Goal: Transaction & Acquisition: Purchase product/service

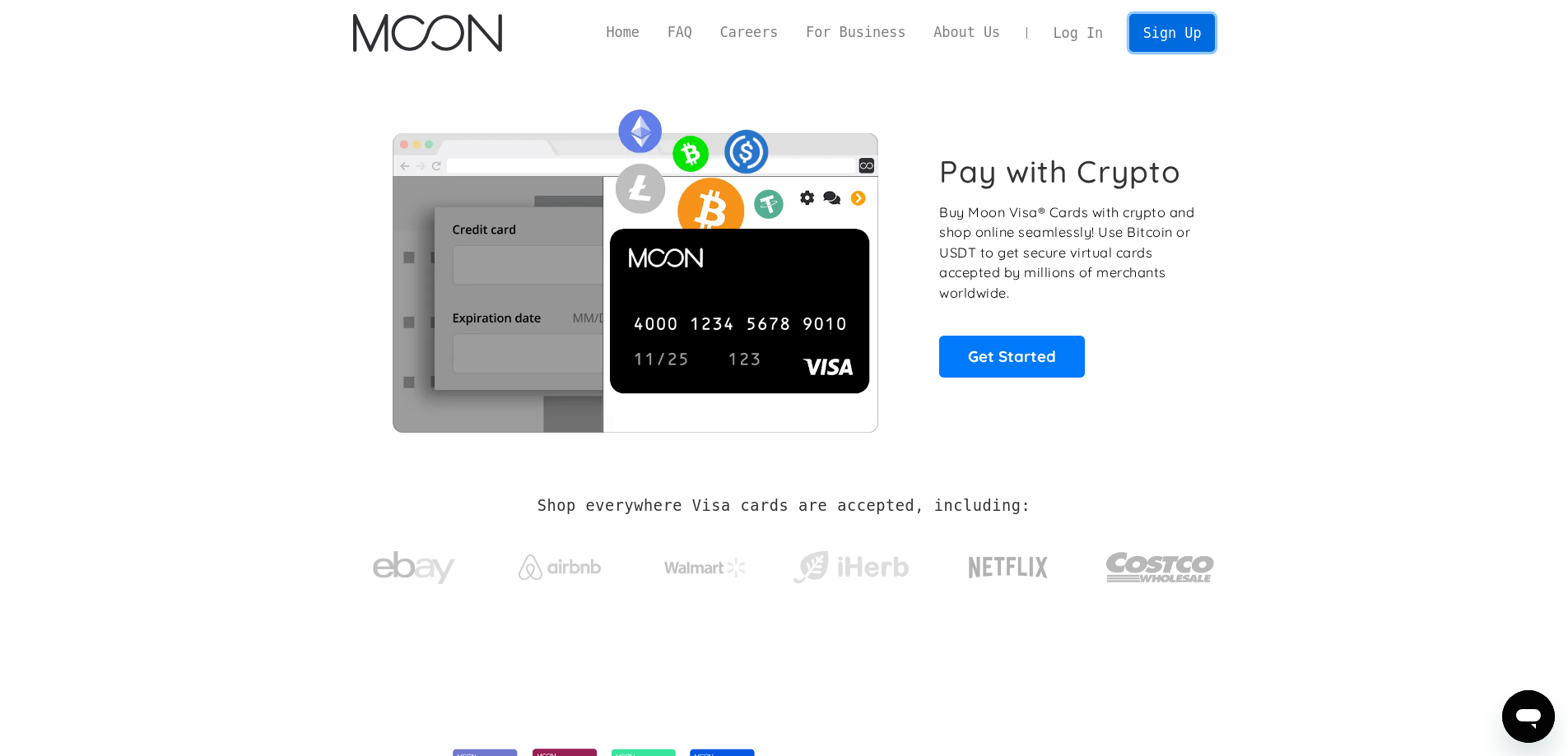
click at [1163, 29] on link "Sign Up" at bounding box center [1172, 32] width 86 height 37
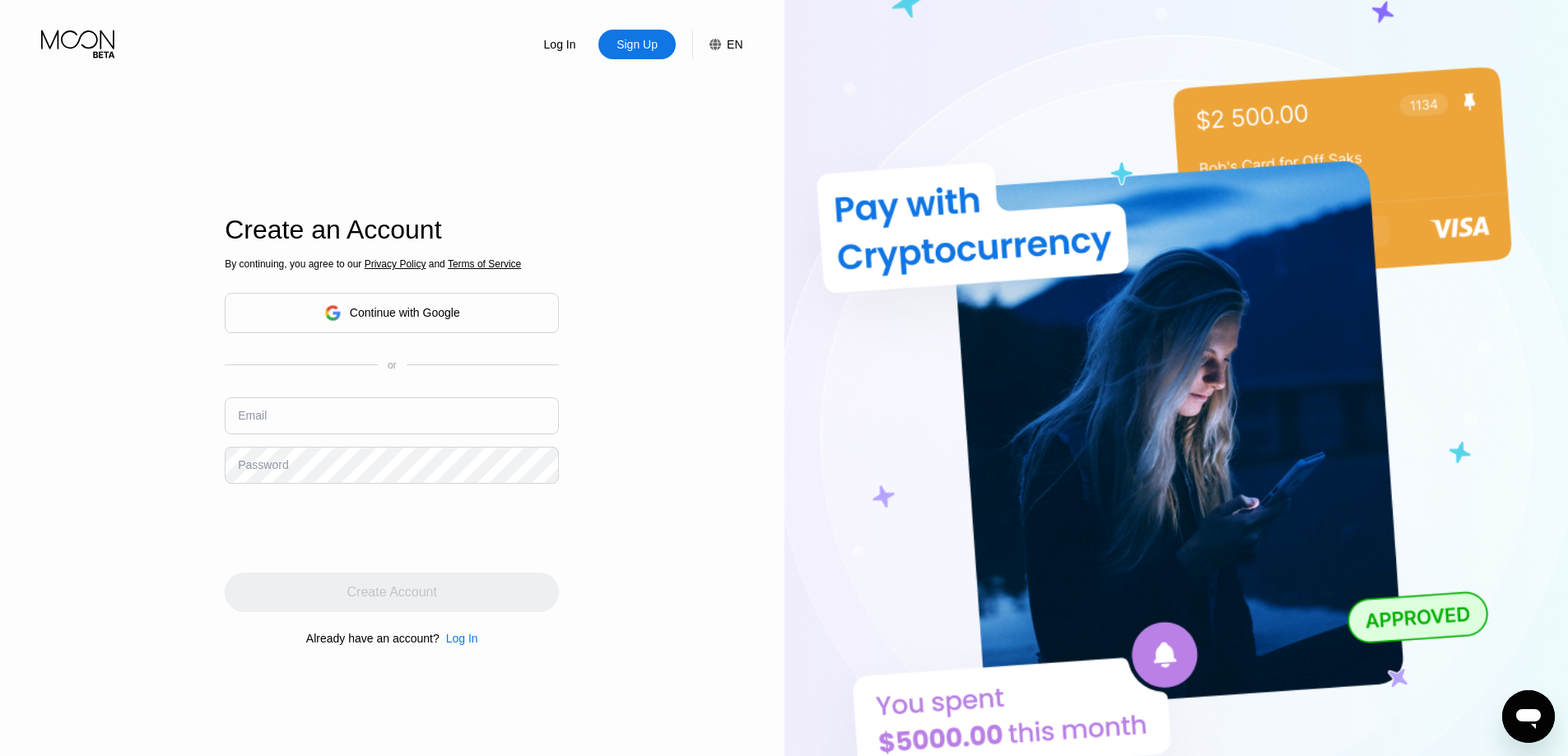
click at [417, 312] on div "Continue with Google" at bounding box center [405, 312] width 110 height 13
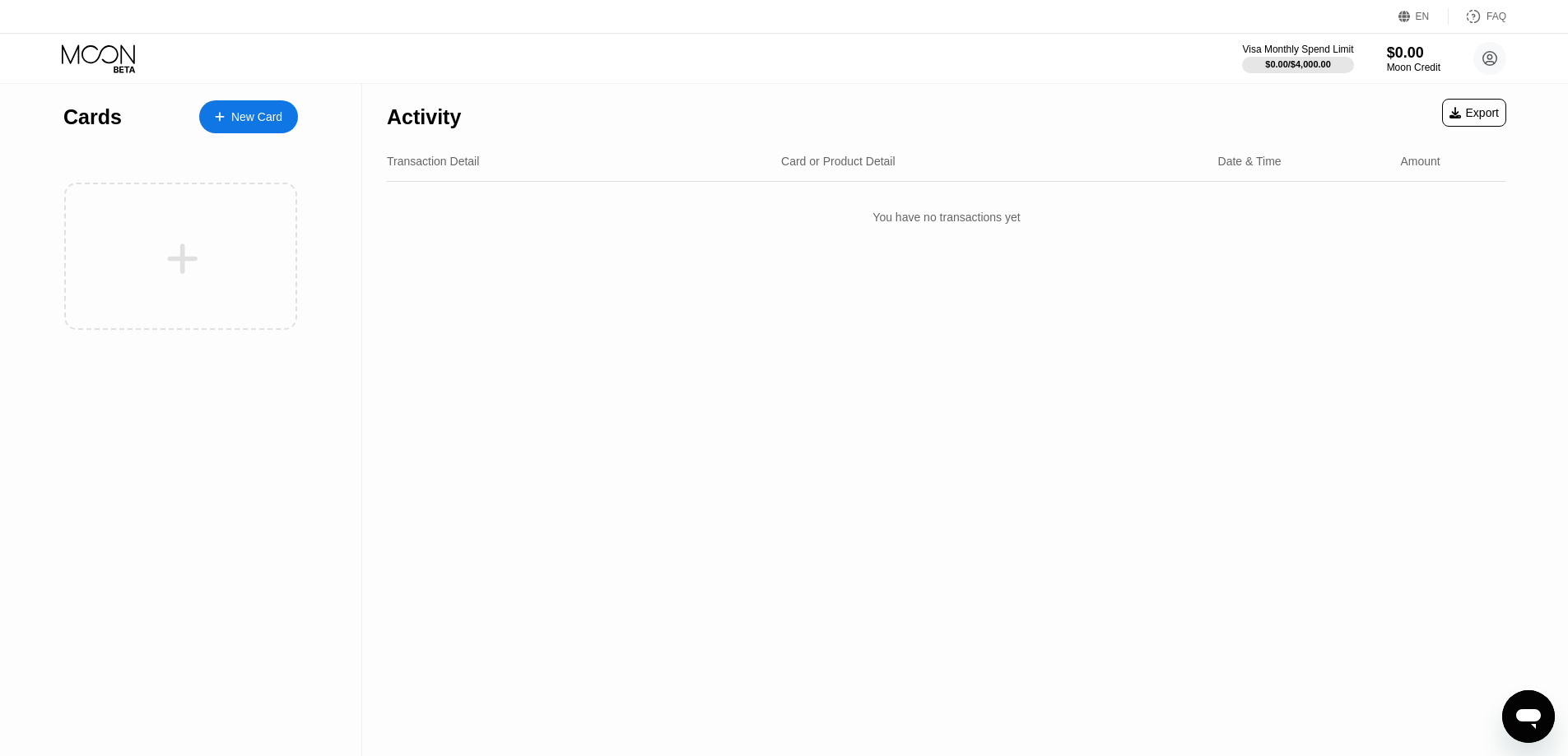
click at [240, 113] on div "New Card" at bounding box center [257, 118] width 51 height 14
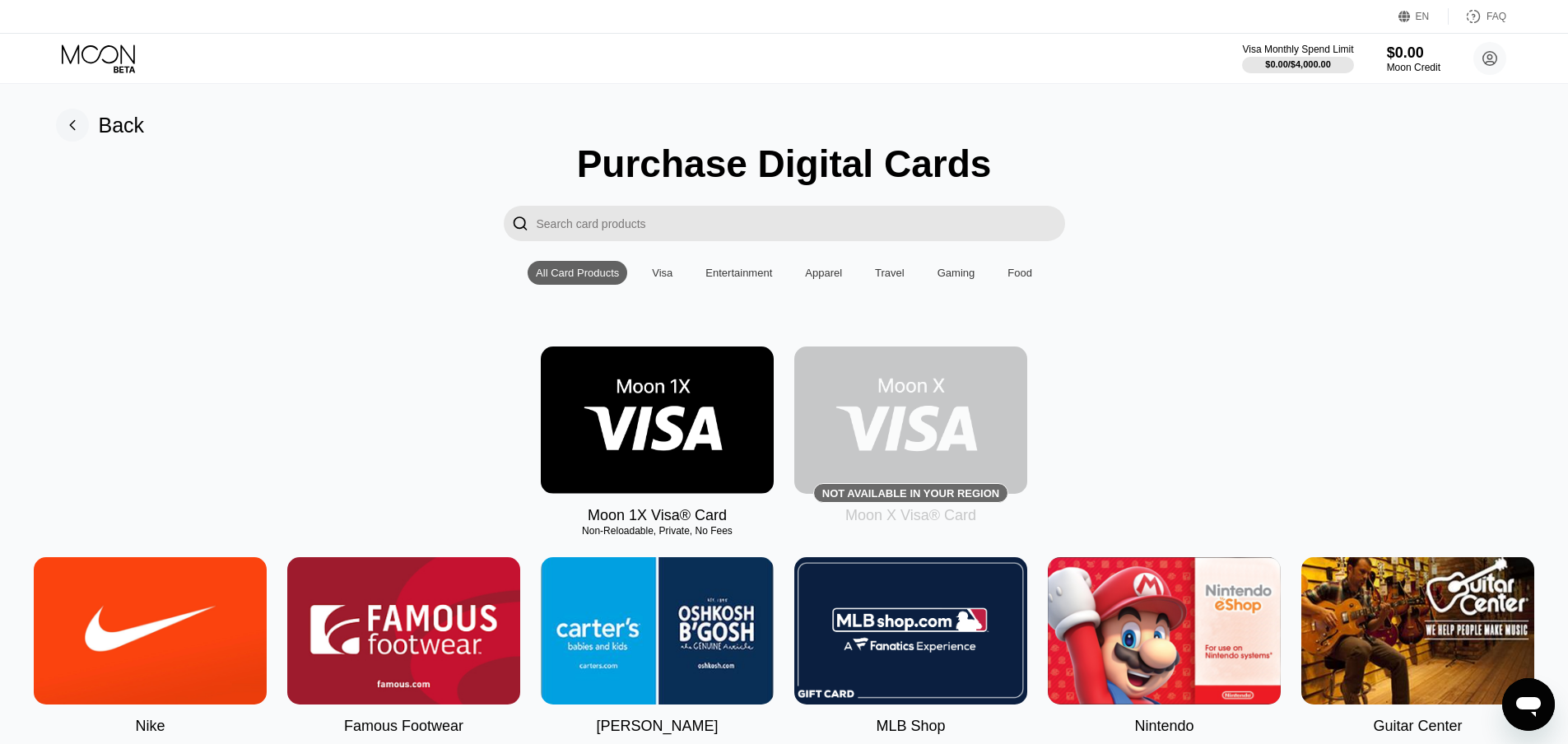
click at [648, 432] on img at bounding box center [657, 420] width 233 height 147
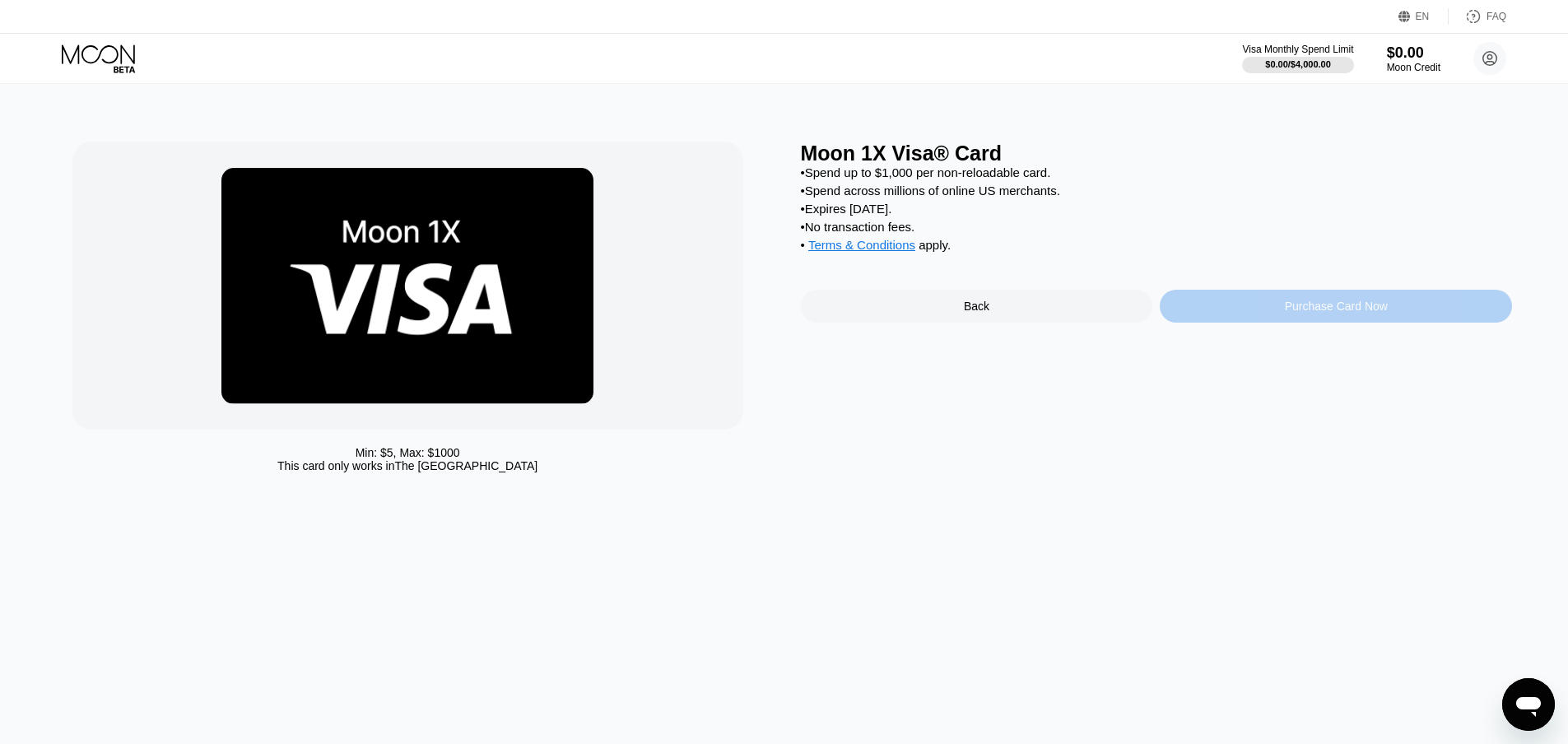
click at [1266, 314] on div "Purchase Card Now" at bounding box center [1336, 306] width 353 height 33
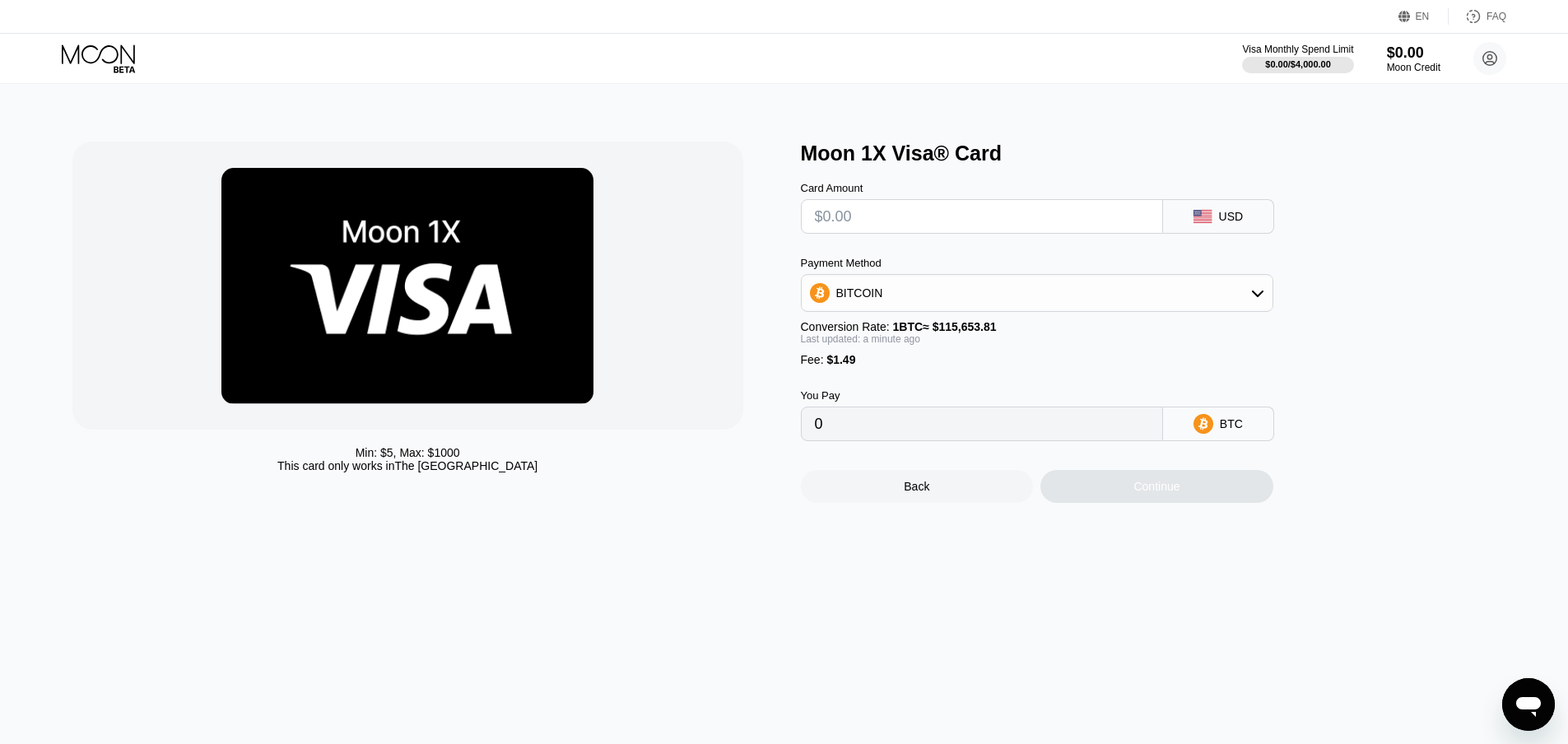
drag, startPoint x: 915, startPoint y: 222, endPoint x: 747, endPoint y: 207, distance: 168.7
click at [748, 207] on div "Min: $ 5 , Max: $ 1000 This card only works in The United States Moon 1X Visa® …" at bounding box center [784, 322] width 1423 height 361
type input "$2"
type input "0.00003018"
type input "$20"
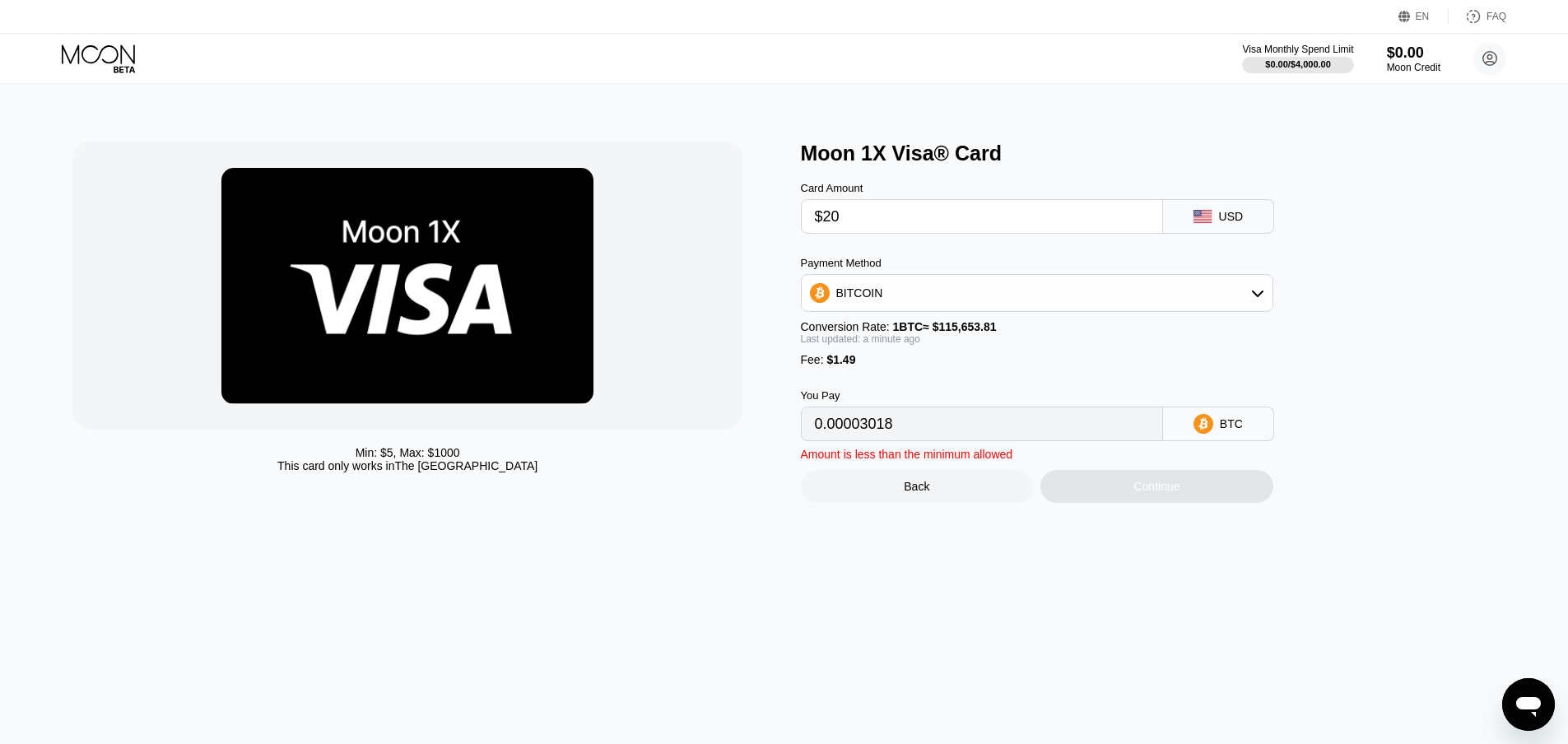
type input "0.00018582"
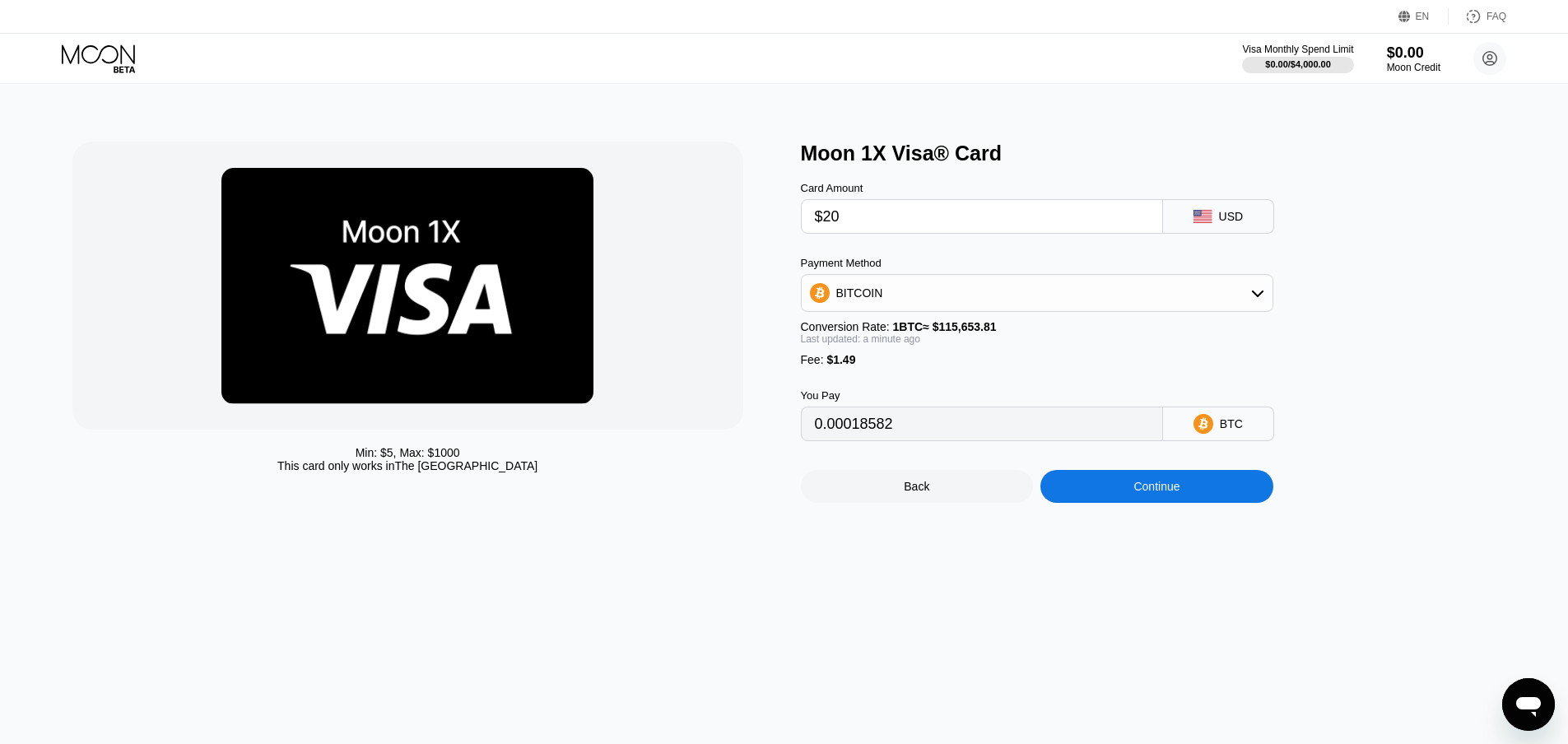
type input "$200"
type input "0.00174219"
drag, startPoint x: 874, startPoint y: 225, endPoint x: 744, endPoint y: 224, distance: 130.0
click at [744, 224] on div "Min: $ 5 , Max: $ 1000 This card only works in The United States Moon 1X Visa® …" at bounding box center [784, 322] width 1423 height 361
type input "$1"
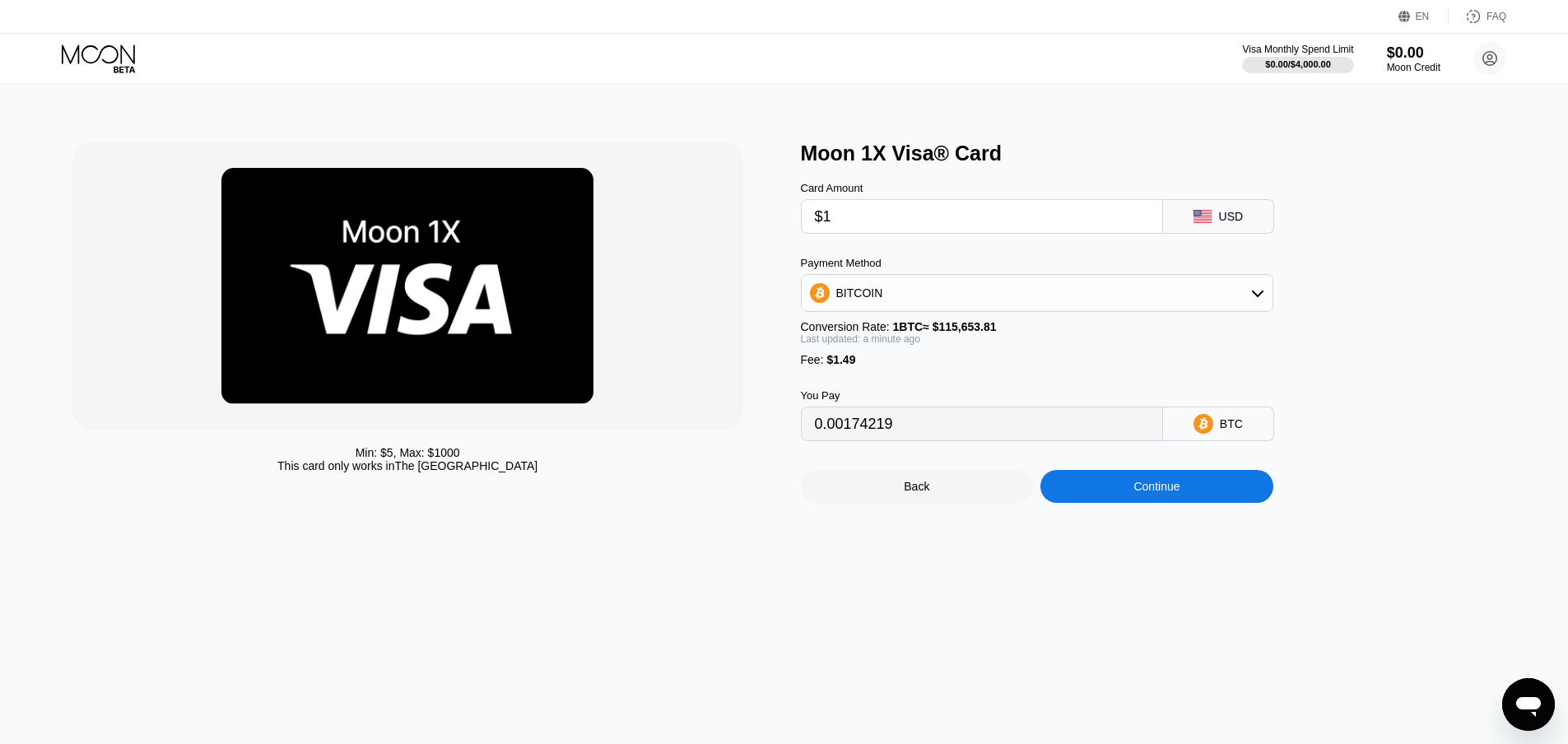
type input "0.00002153"
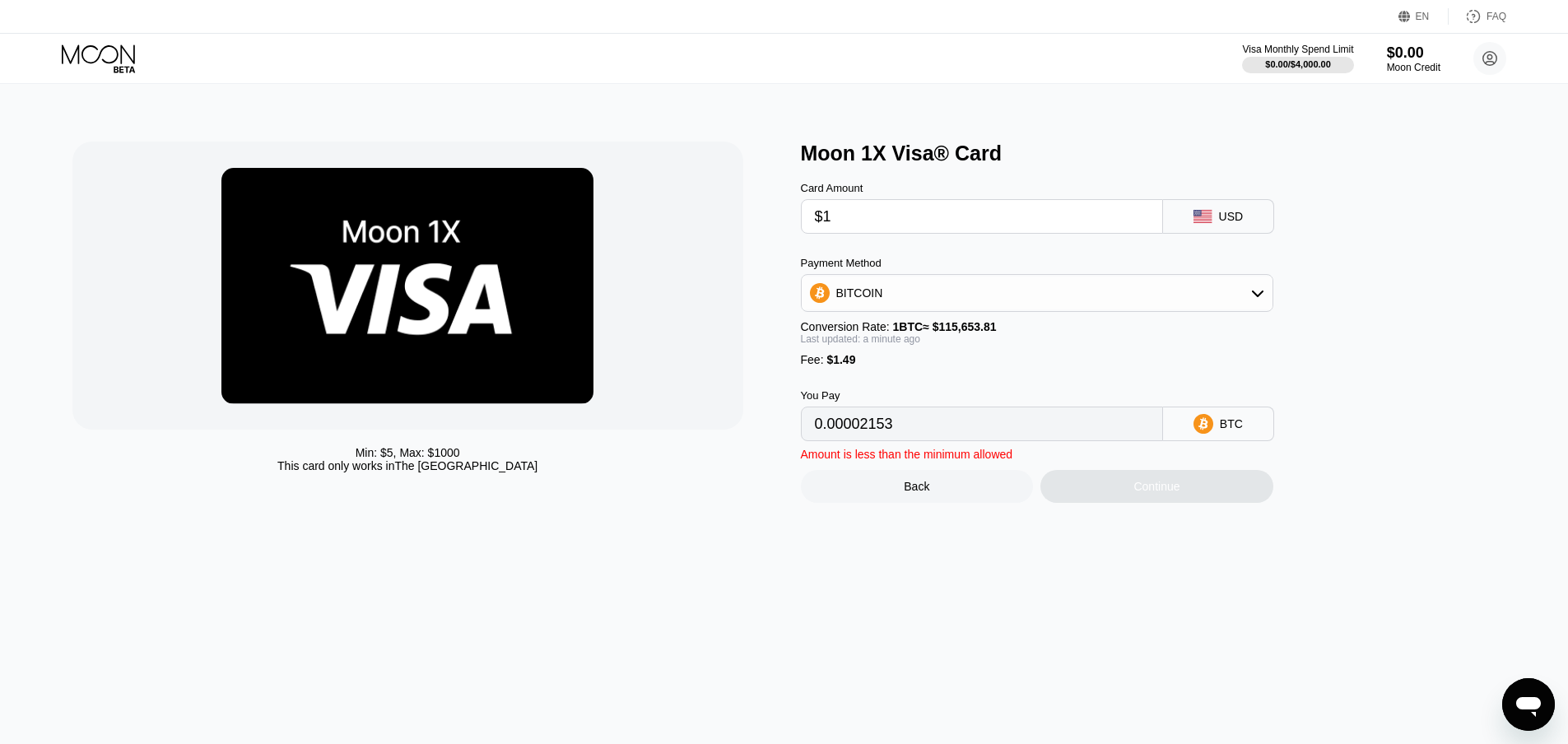
type input "$19"
type input "0.00017717"
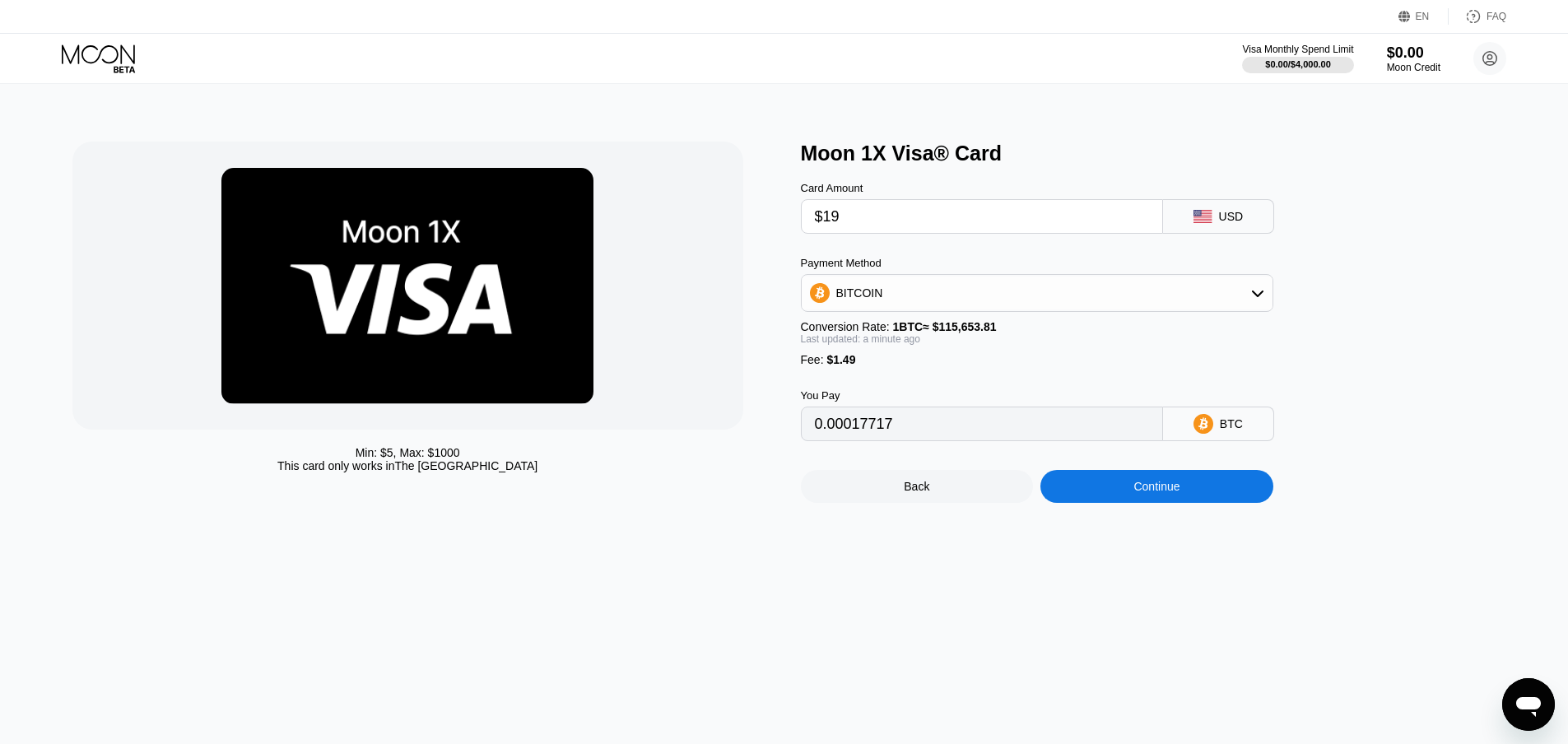
type input "$190"
type input "0.00165572"
type input "$19"
type input "0.00017717"
type input "$199"
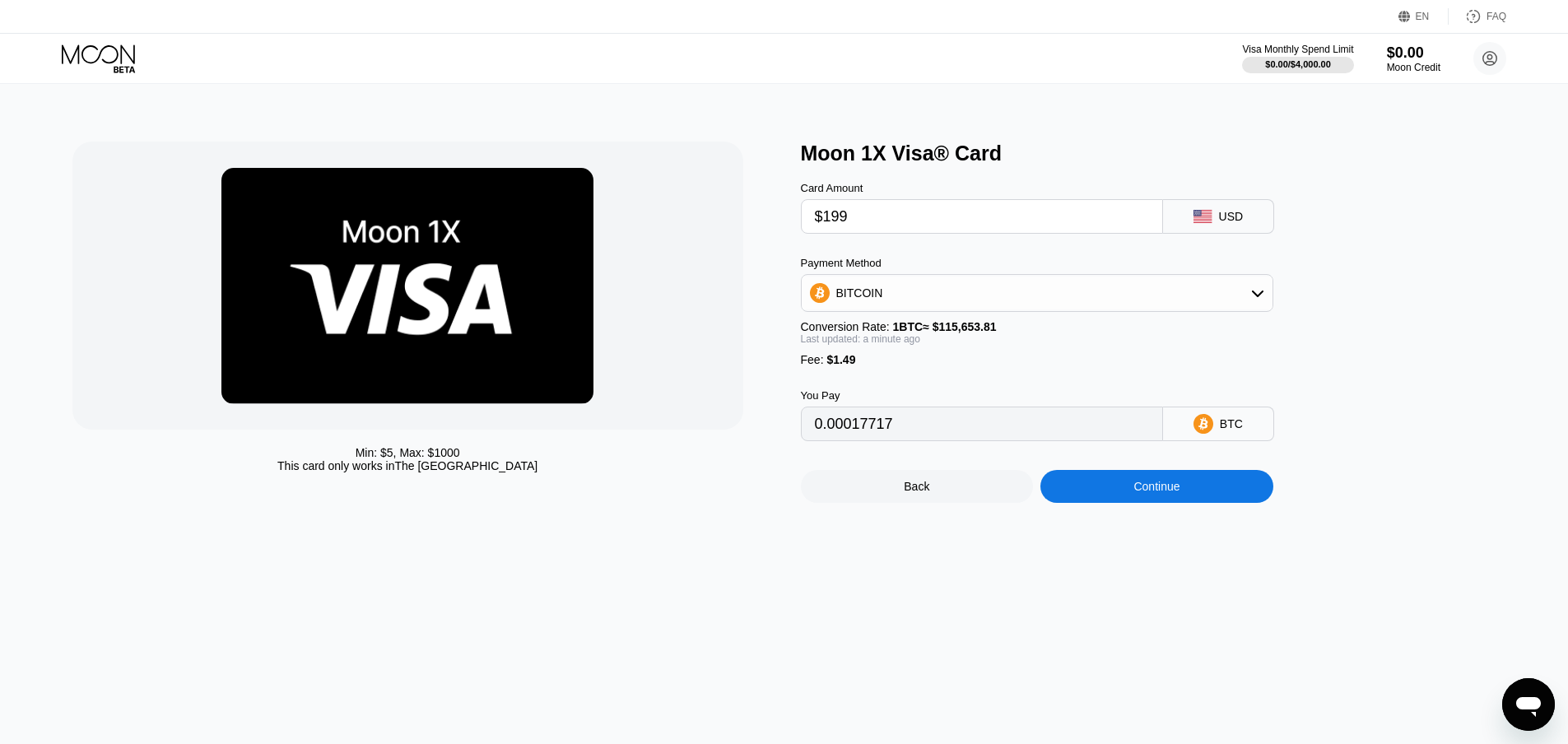
type input "0.00173354"
type input "$1995"
type input "0.01726264"
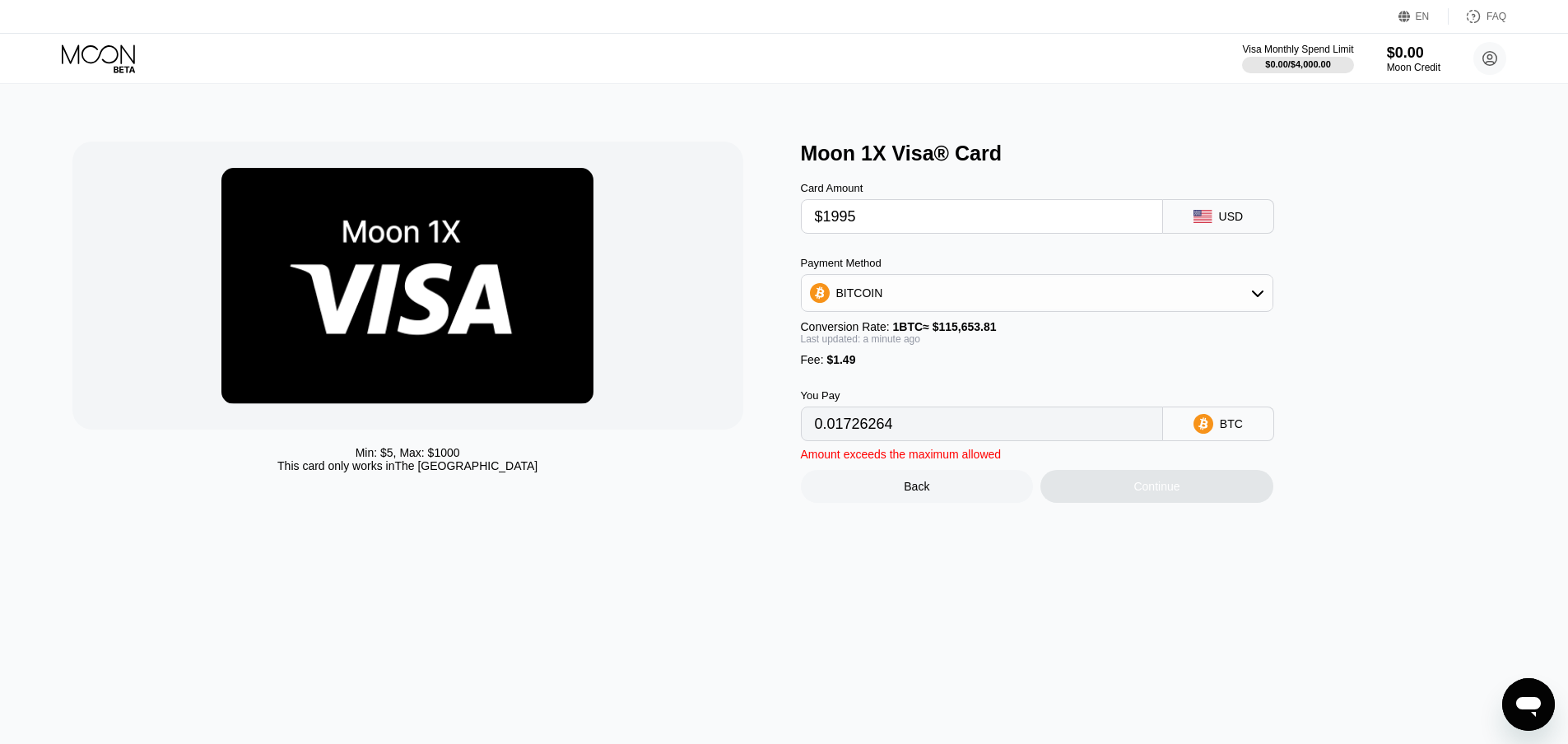
type input "$199"
type input "0.00173354"
type input "$19"
type input "0.00017717"
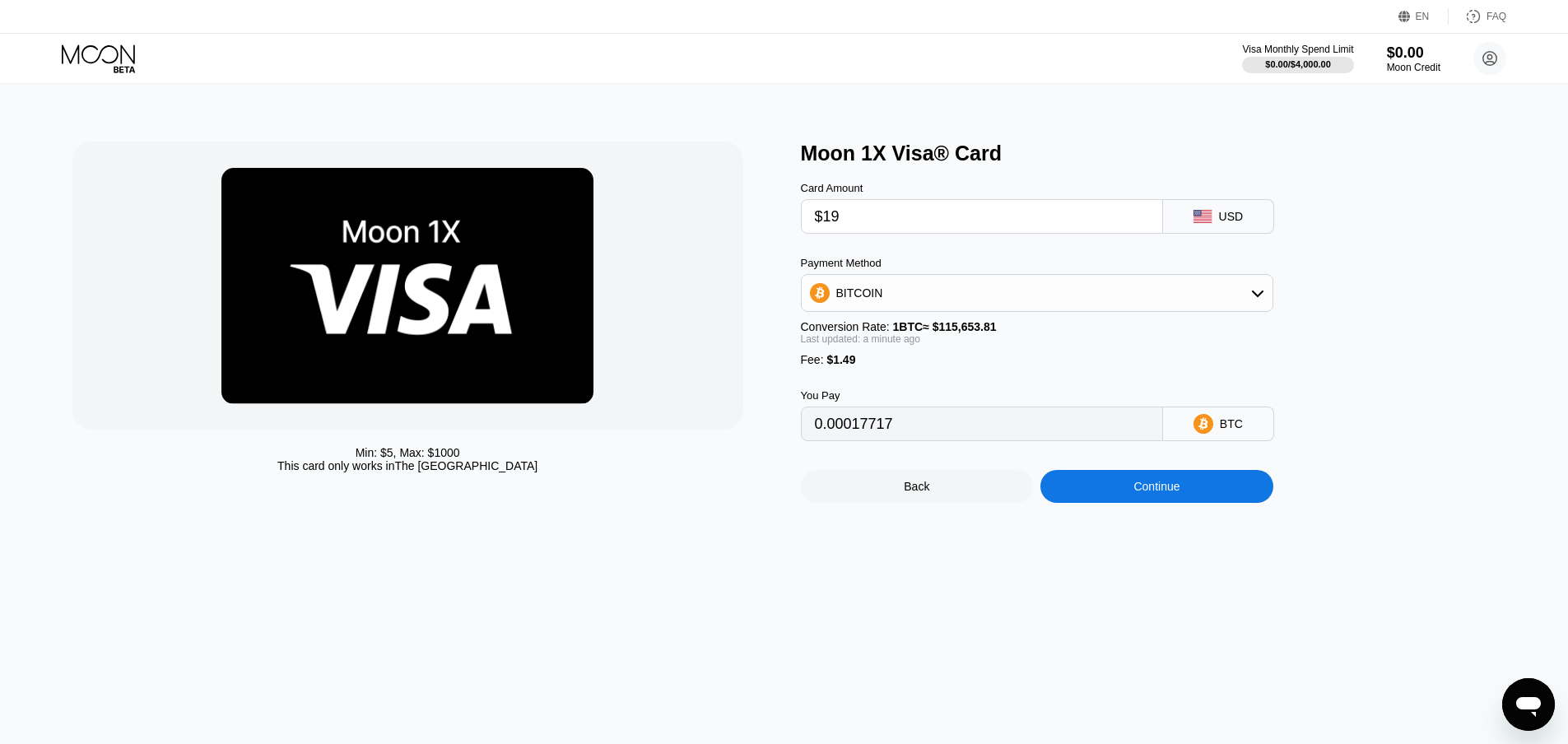
type input "$195"
type input "0.00169895"
click at [883, 433] on input "0.00169895" at bounding box center [981, 424] width 334 height 33
drag, startPoint x: 878, startPoint y: 436, endPoint x: 851, endPoint y: 434, distance: 27.1
click at [851, 434] on input "0.00169895" at bounding box center [981, 424] width 334 height 33
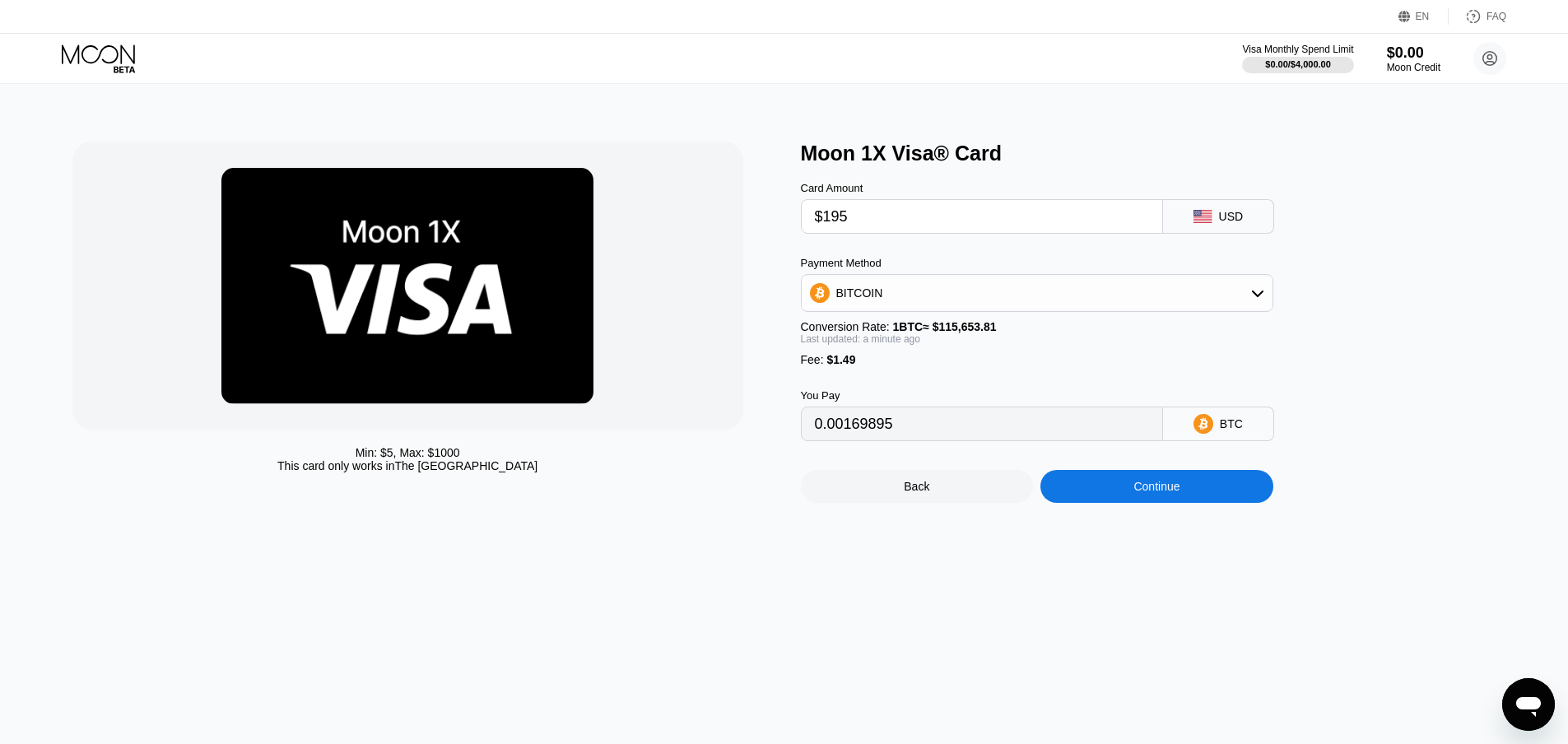
drag, startPoint x: 860, startPoint y: 220, endPoint x: 840, endPoint y: 220, distance: 20.0
click at [840, 220] on input "$195" at bounding box center [981, 217] width 334 height 33
type input "$196"
type input "0.00170760"
drag, startPoint x: 849, startPoint y: 225, endPoint x: 841, endPoint y: 224, distance: 8.1
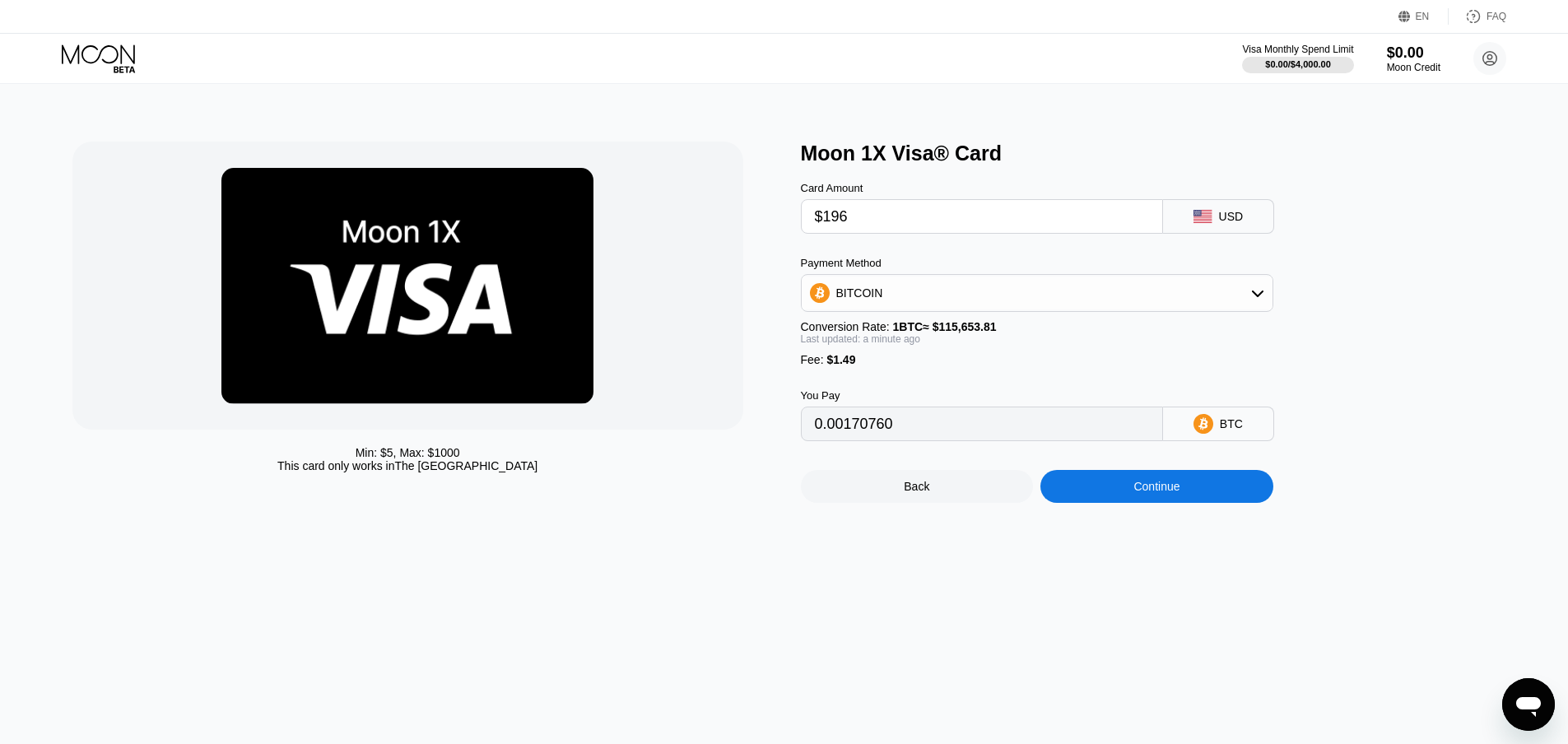
click at [841, 224] on input "$196" at bounding box center [981, 217] width 334 height 33
type input "$195"
drag, startPoint x: 1486, startPoint y: 11, endPoint x: 1491, endPoint y: 24, distance: 13.9
click at [1491, 24] on div "FAQ" at bounding box center [1477, 16] width 58 height 17
type input "0.00170005"
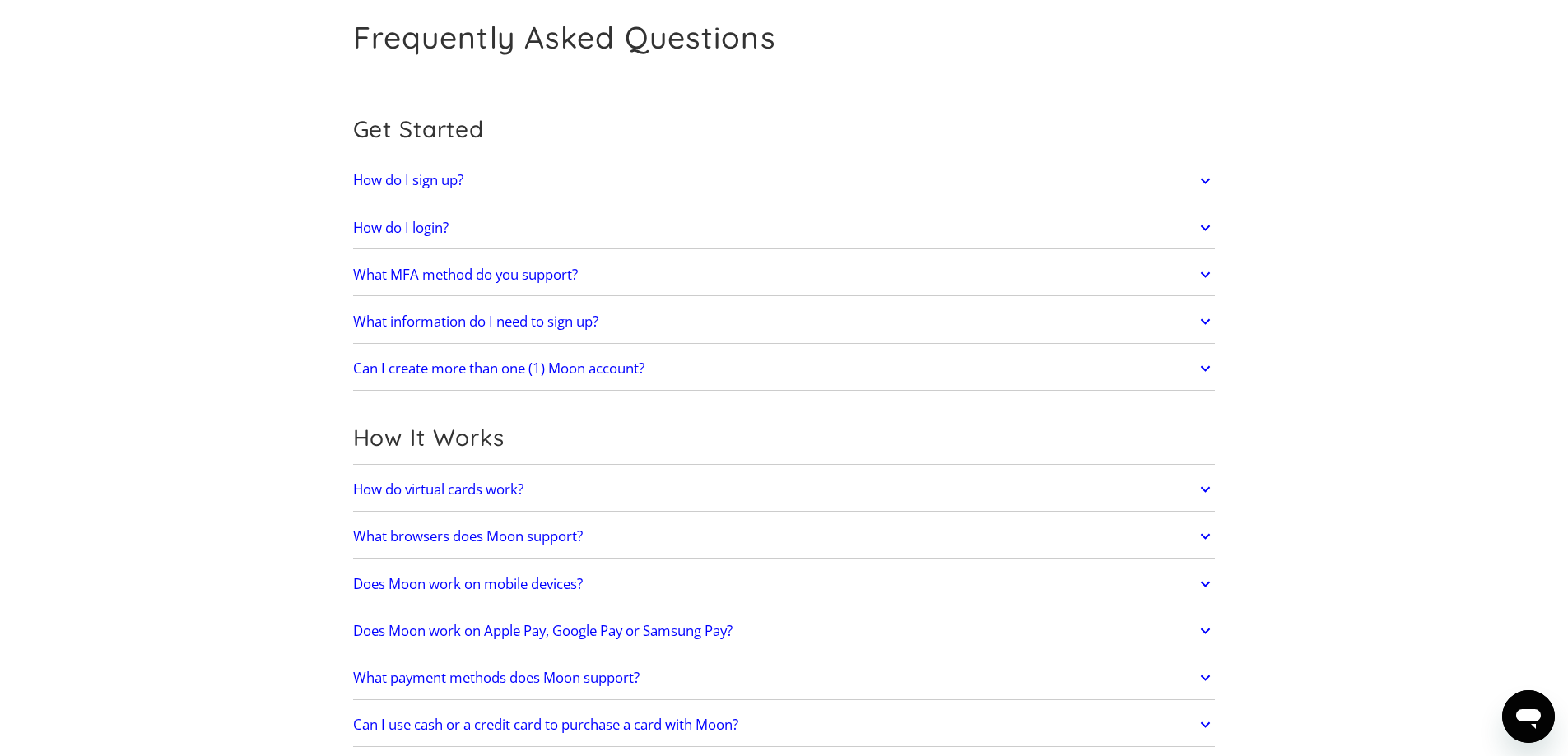
scroll to position [247, 0]
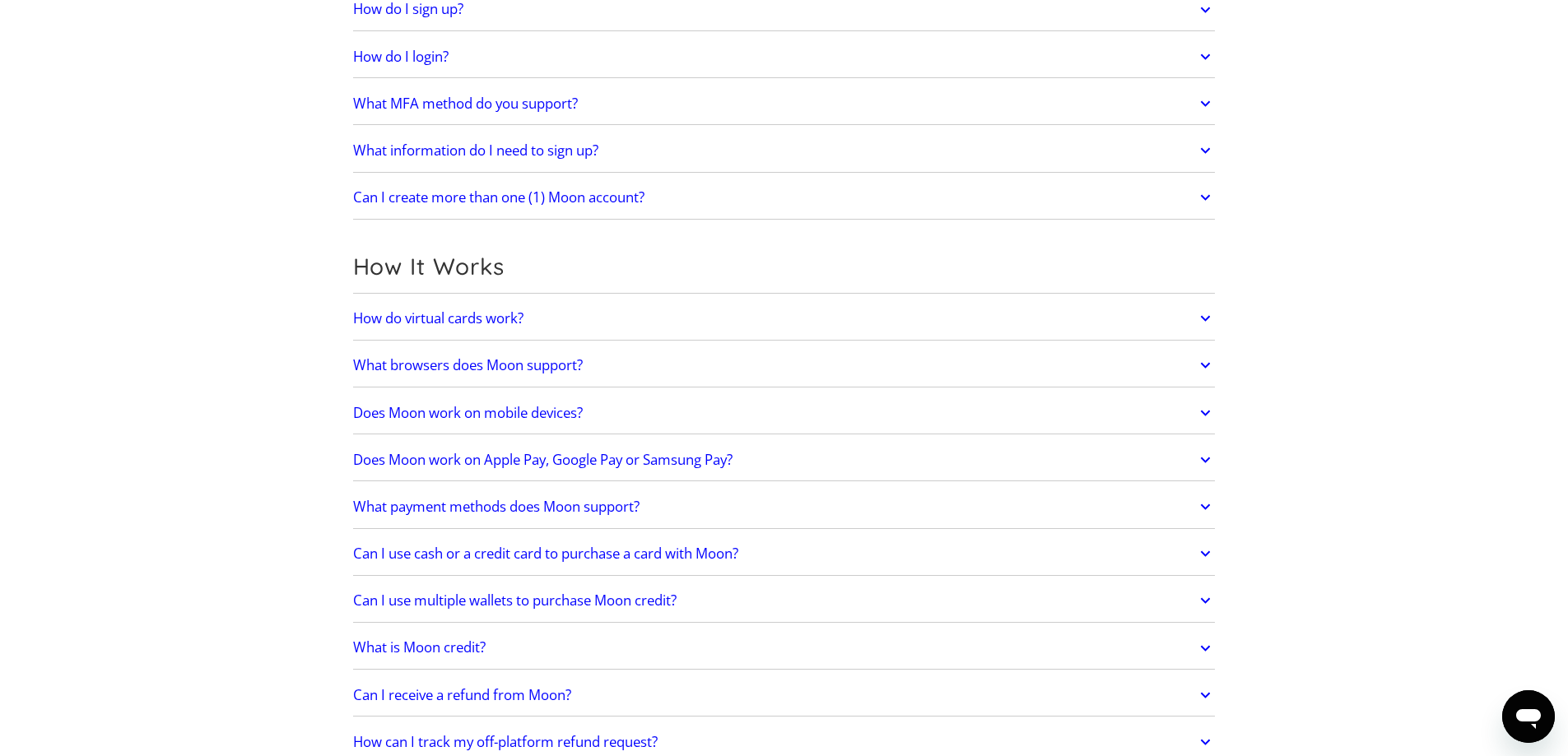
click at [1201, 319] on icon at bounding box center [1205, 318] width 19 height 30
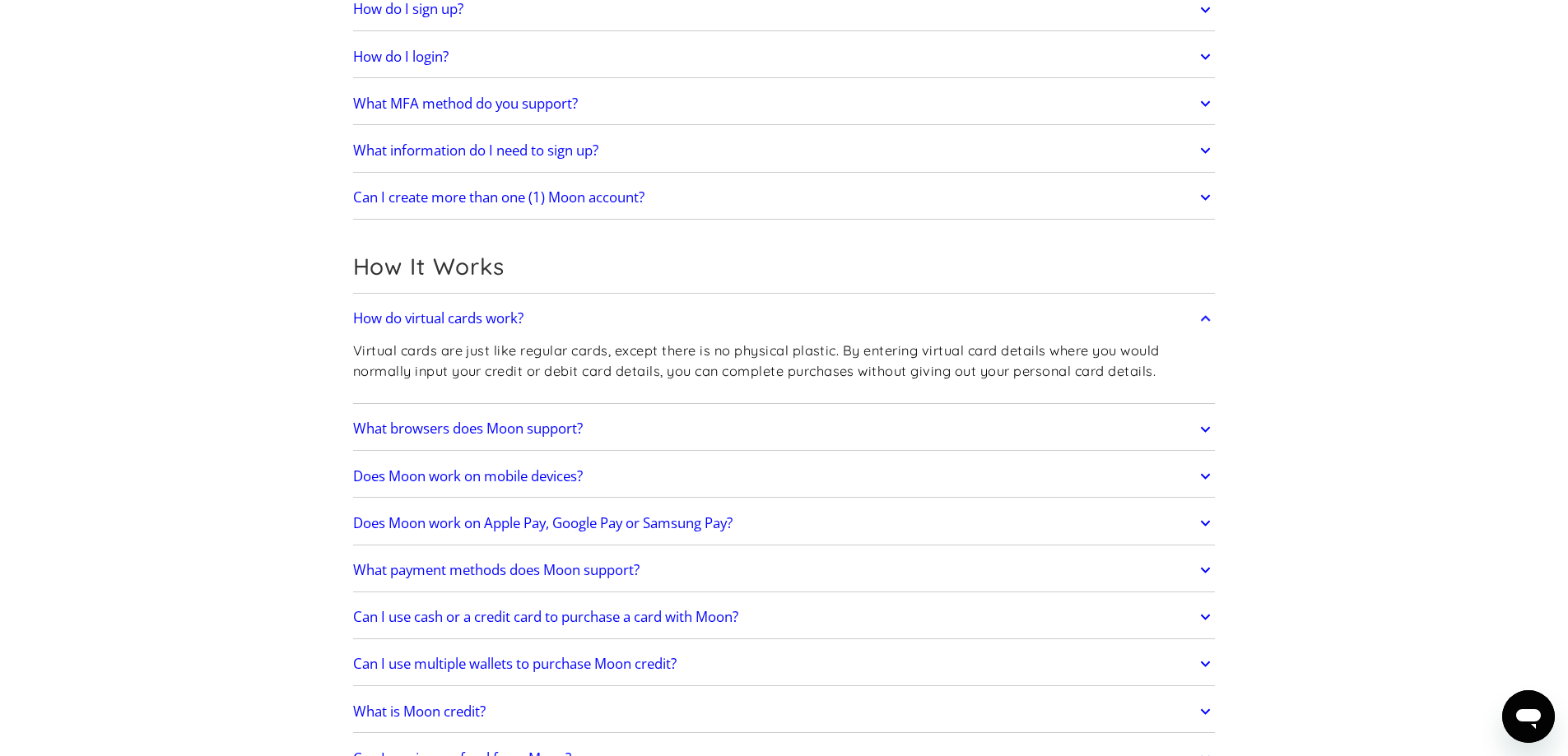
click at [1204, 521] on icon at bounding box center [1205, 524] width 19 height 30
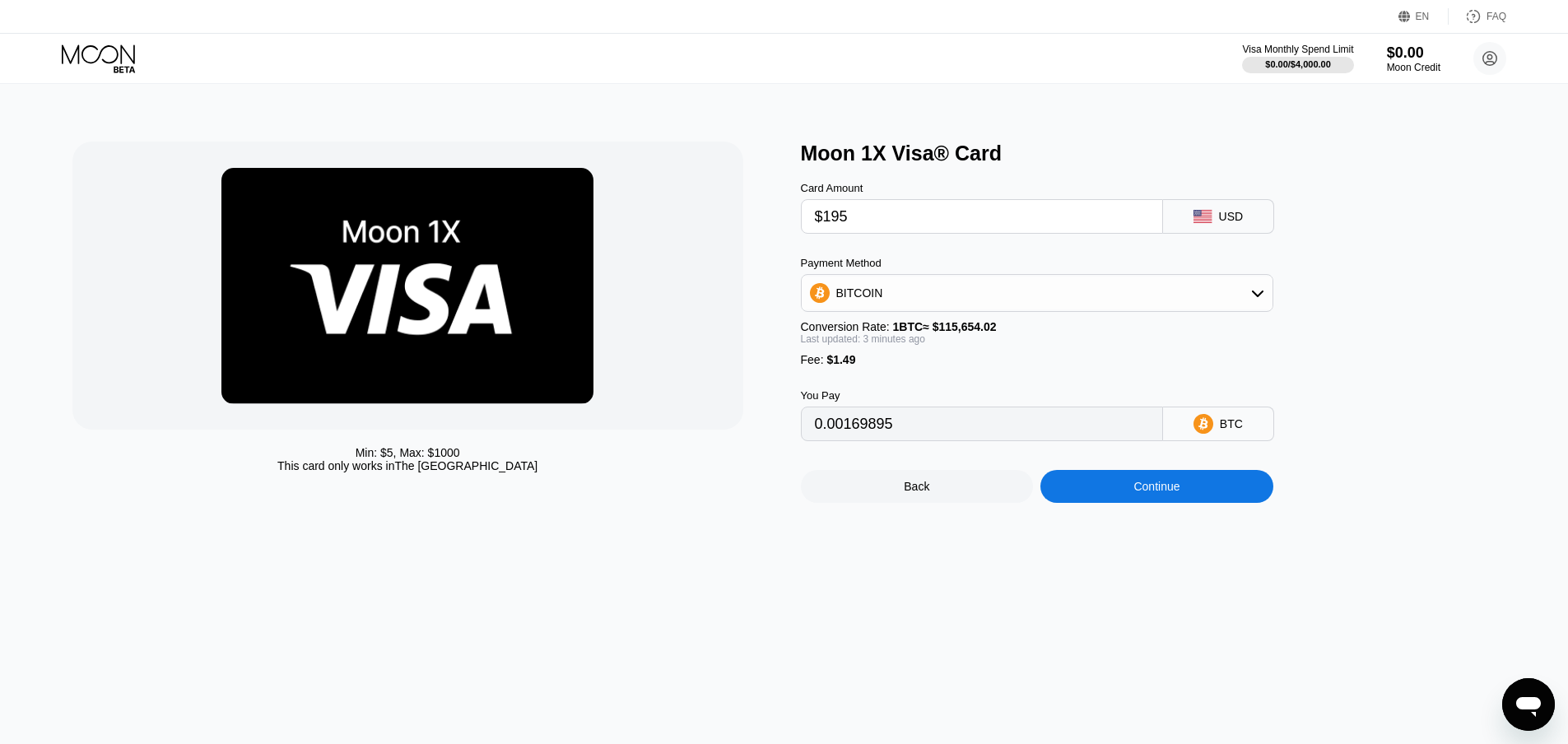
type input "0.00169915"
type input "0.00169835"
type input "0.00169894"
type input "0.00169840"
